Goal: Task Accomplishment & Management: Manage account settings

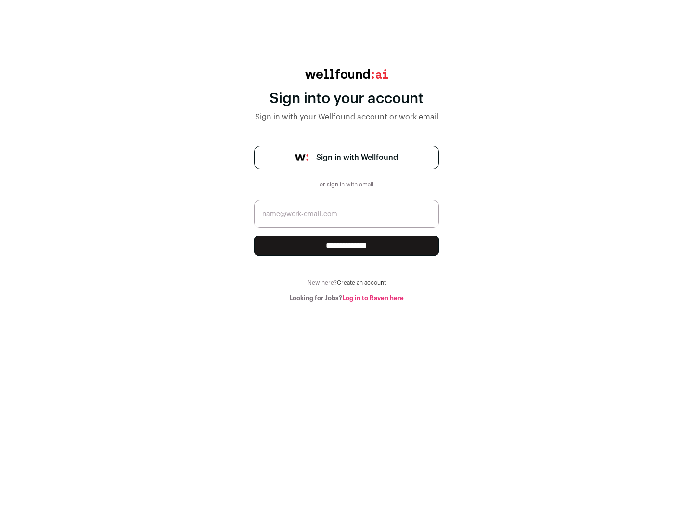
click at [357, 157] on span "Sign in with Wellfound" at bounding box center [357, 158] width 82 height 12
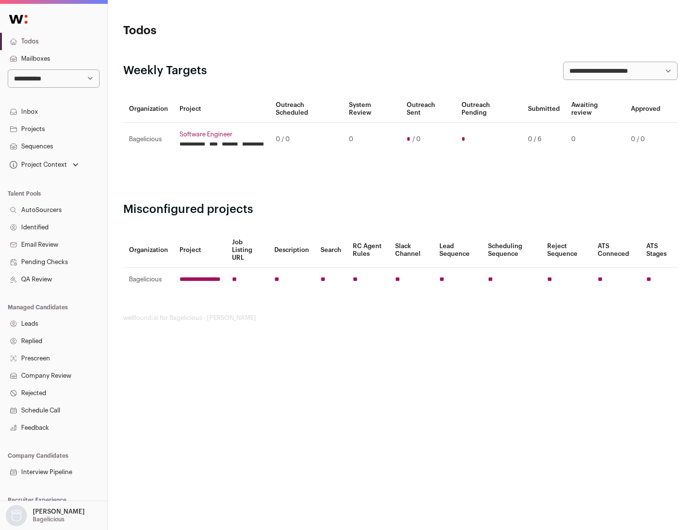
click at [53, 129] on link "Projects" at bounding box center [53, 128] width 107 height 17
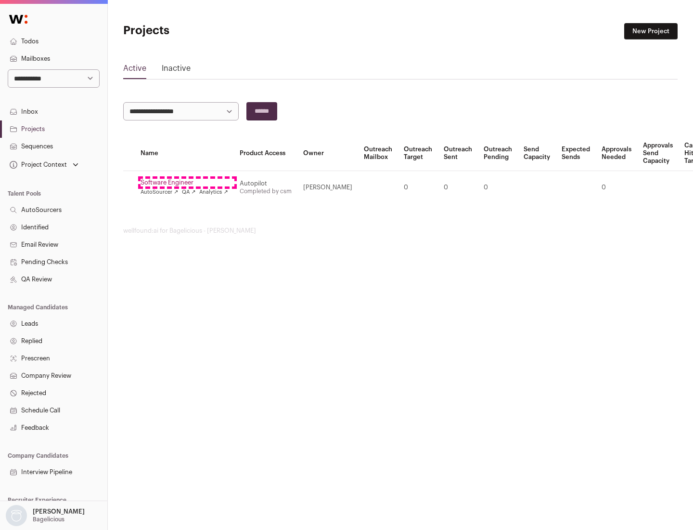
click at [187, 182] on link "Software Engineer" at bounding box center [185, 183] width 88 height 8
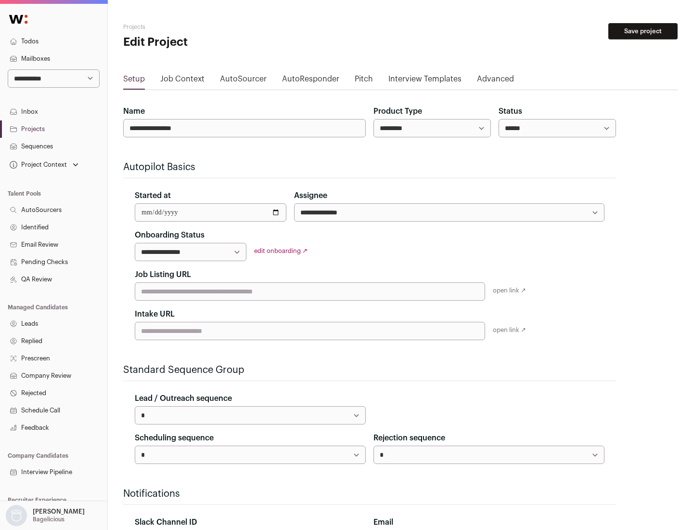
click at [643, 31] on button "Save project" at bounding box center [642, 31] width 69 height 16
